Goal: Task Accomplishment & Management: Use online tool/utility

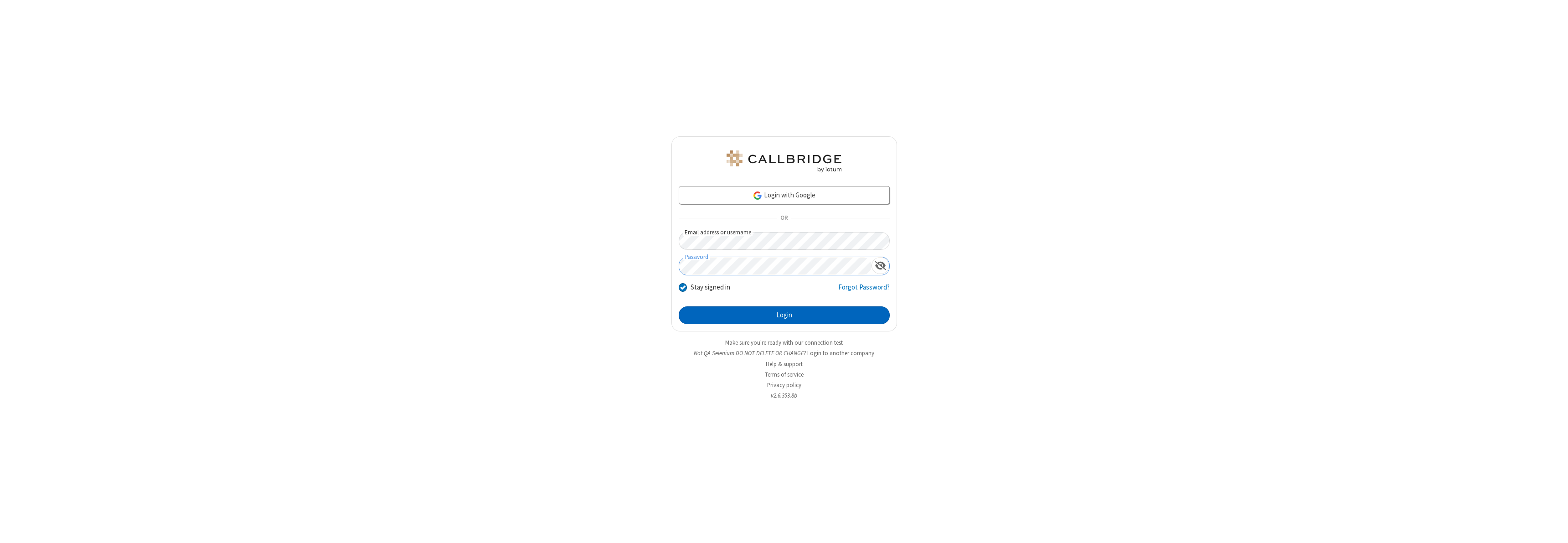
click at [784, 315] on button "Login" at bounding box center [784, 315] width 211 height 18
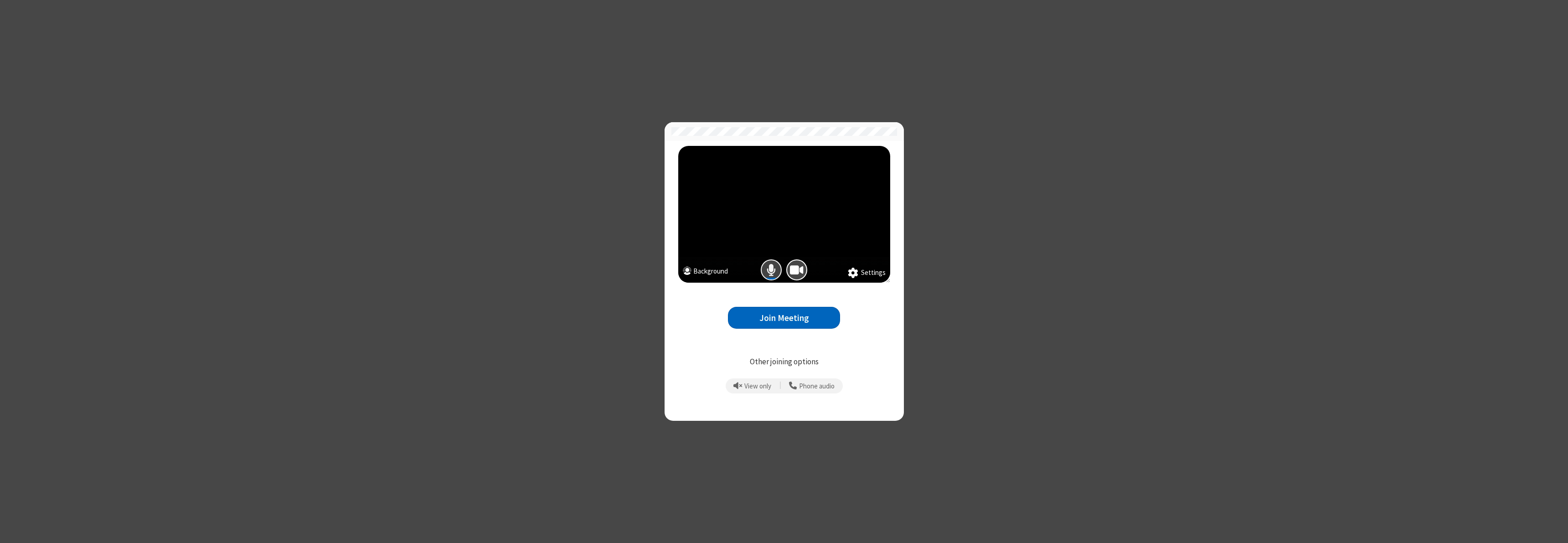
click at [771, 270] on span "Mic is on" at bounding box center [771, 270] width 9 height 13
click at [784, 318] on button "Join Meeting" at bounding box center [784, 318] width 112 height 22
